Goal: Information Seeking & Learning: Find specific page/section

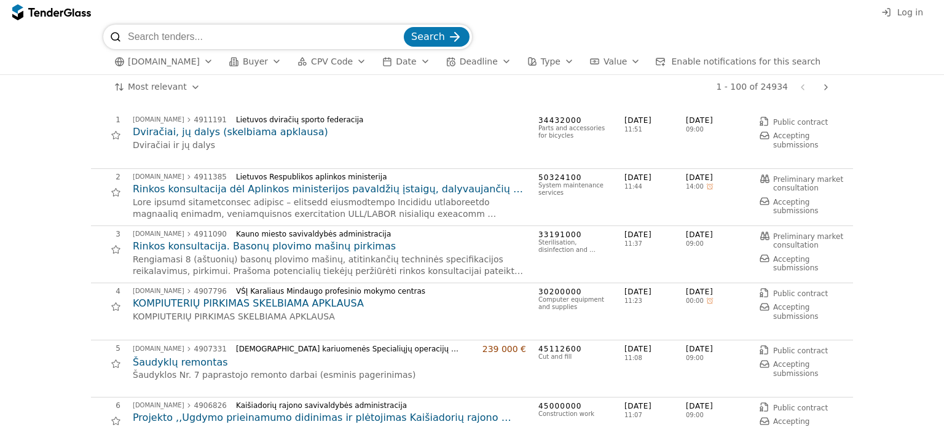
click at [226, 38] on input "search" at bounding box center [265, 37] width 274 height 25
click at [239, 31] on input "variklių" at bounding box center [265, 37] width 274 height 25
type input "v"
type input ";"
type input "laivo"
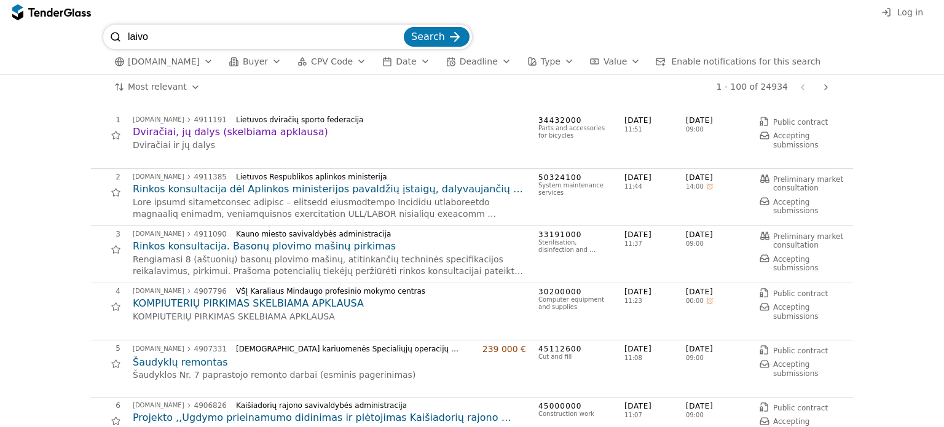
click at [404, 27] on button "Search" at bounding box center [437, 37] width 66 height 20
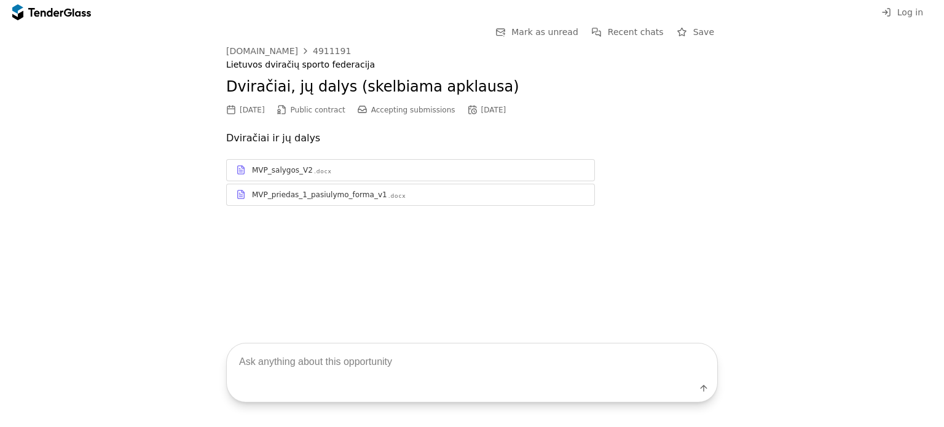
click at [320, 196] on div "MVP_priedas_1_pasiulymo_forma_v1" at bounding box center [319, 195] width 135 height 10
